Goal: Find specific page/section: Find specific page/section

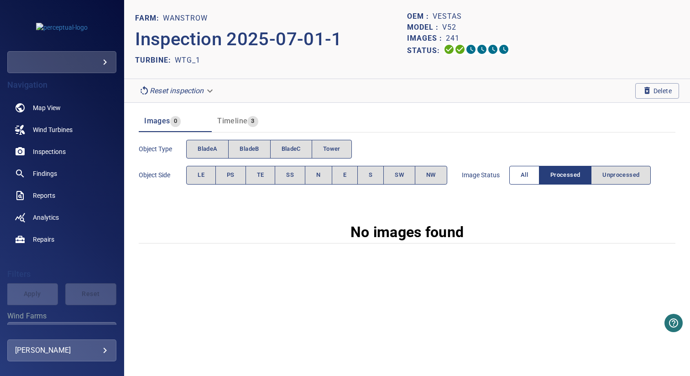
click at [527, 175] on span "All" at bounding box center [524, 175] width 7 height 11
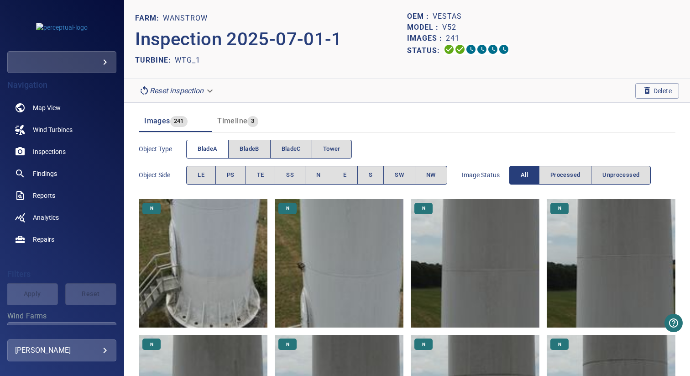
click at [207, 142] on button "bladeA" at bounding box center [207, 149] width 42 height 19
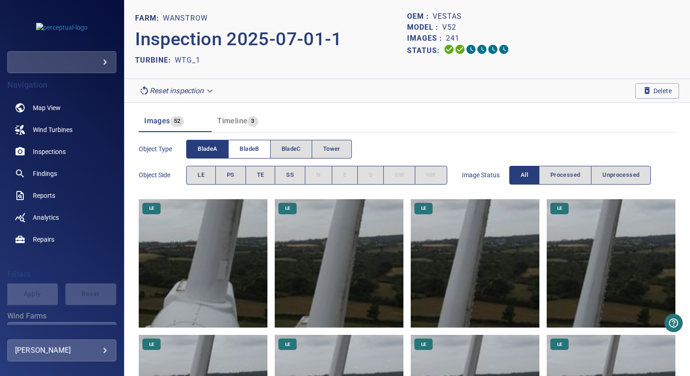
click at [251, 142] on button "bladeB" at bounding box center [249, 149] width 42 height 19
click at [207, 146] on span "bladeA" at bounding box center [208, 149] width 20 height 11
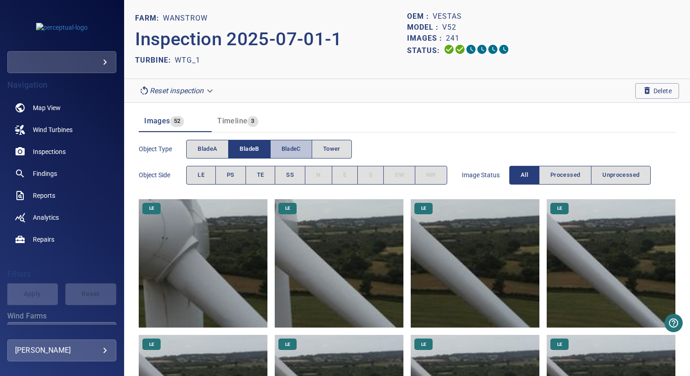
click at [283, 149] on span "bladeC" at bounding box center [291, 149] width 19 height 11
click at [260, 149] on button "bladeB" at bounding box center [249, 149] width 42 height 19
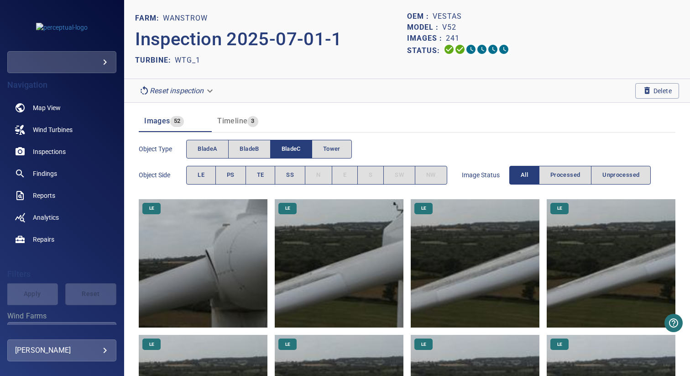
click at [293, 149] on span "bladeC" at bounding box center [291, 149] width 19 height 11
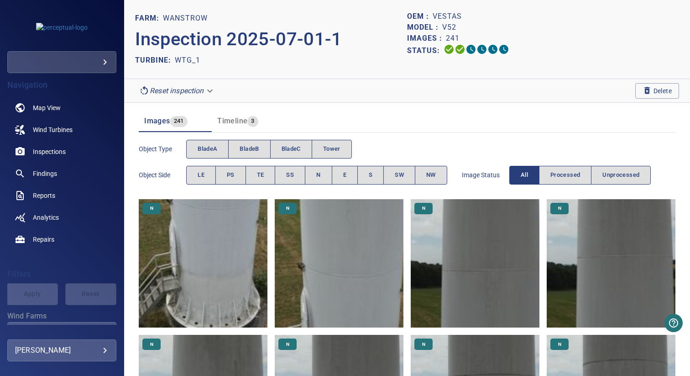
click at [369, 116] on header "Images 241 Timeline 3" at bounding box center [407, 121] width 537 height 22
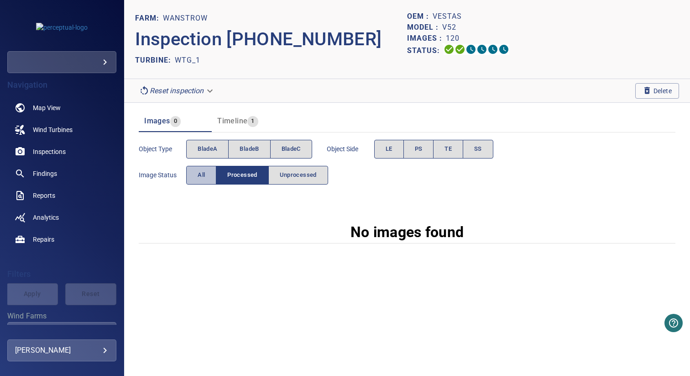
click at [202, 174] on span "All" at bounding box center [201, 175] width 7 height 11
click at [205, 171] on button "All" at bounding box center [201, 175] width 30 height 19
